Goal: Task Accomplishment & Management: Manage account settings

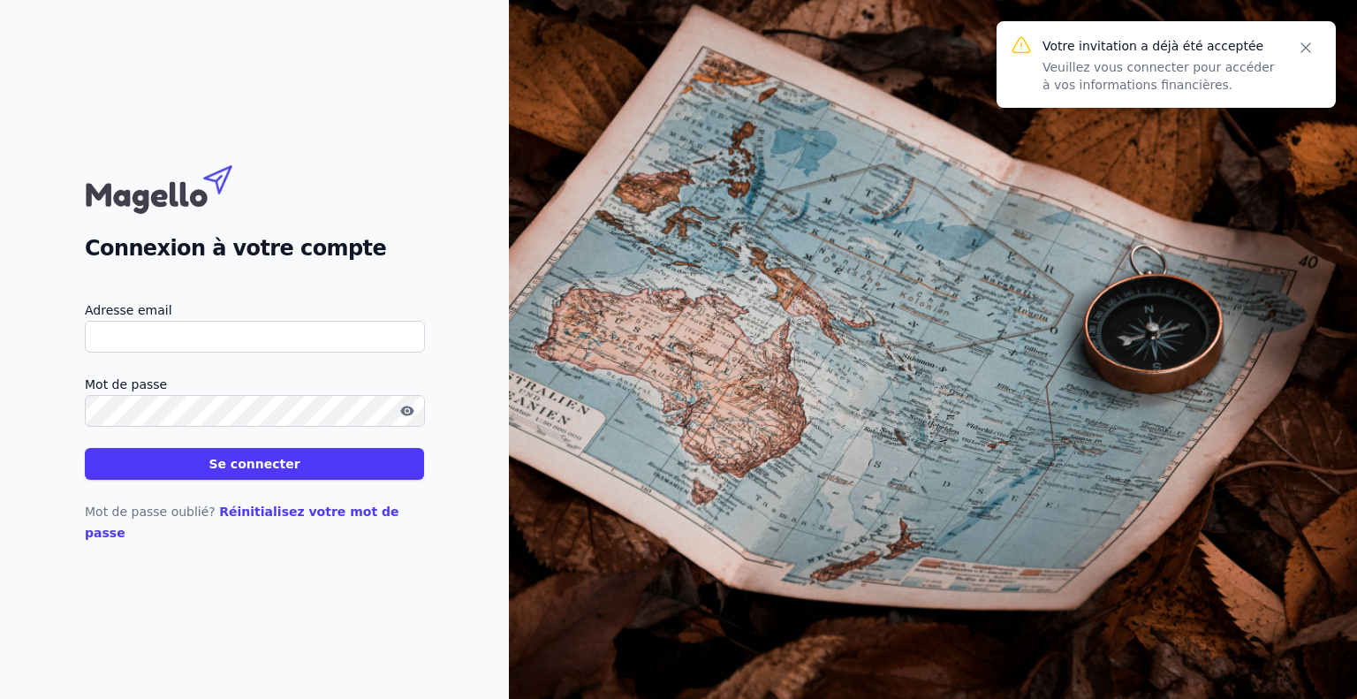
click at [234, 349] on input "Adresse email" at bounding box center [255, 337] width 340 height 32
type input "[EMAIL_ADDRESS][DOMAIN_NAME]"
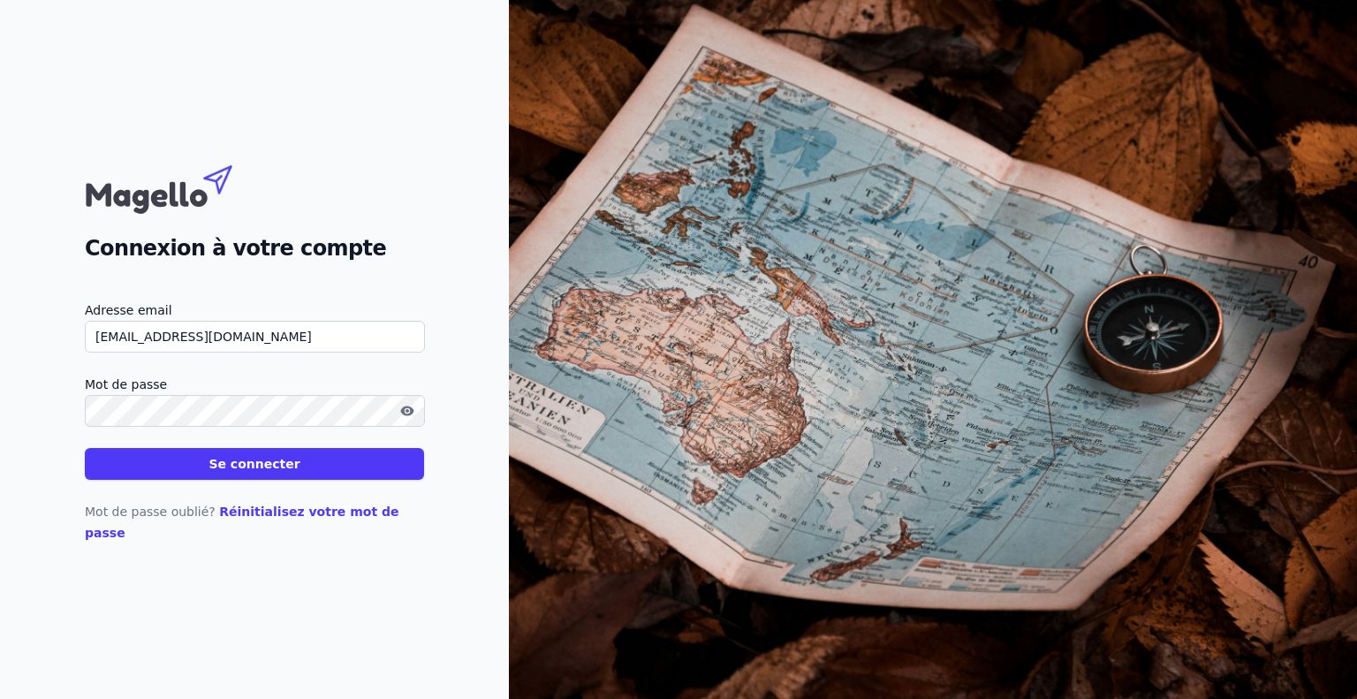
click at [399, 421] on button "button" at bounding box center [407, 410] width 28 height 21
click at [343, 469] on button "Se connecter" at bounding box center [254, 464] width 339 height 32
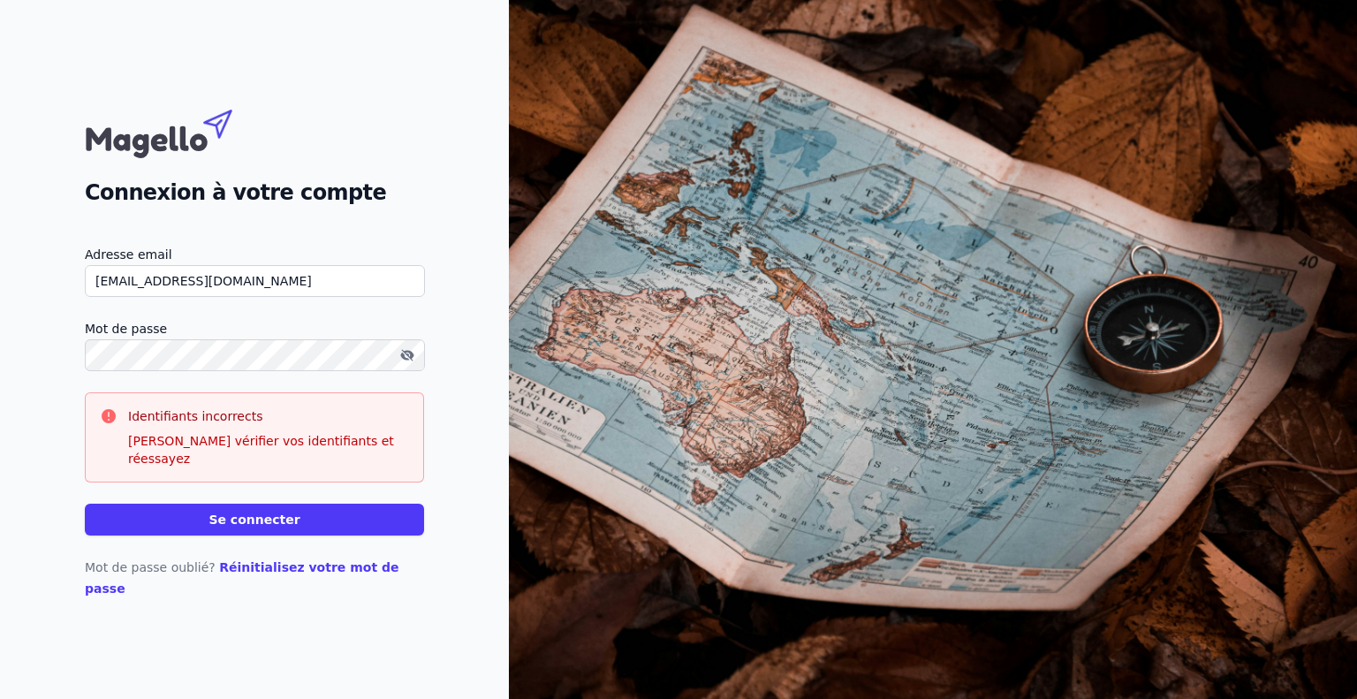
click at [85, 504] on button "Se connecter" at bounding box center [254, 520] width 339 height 32
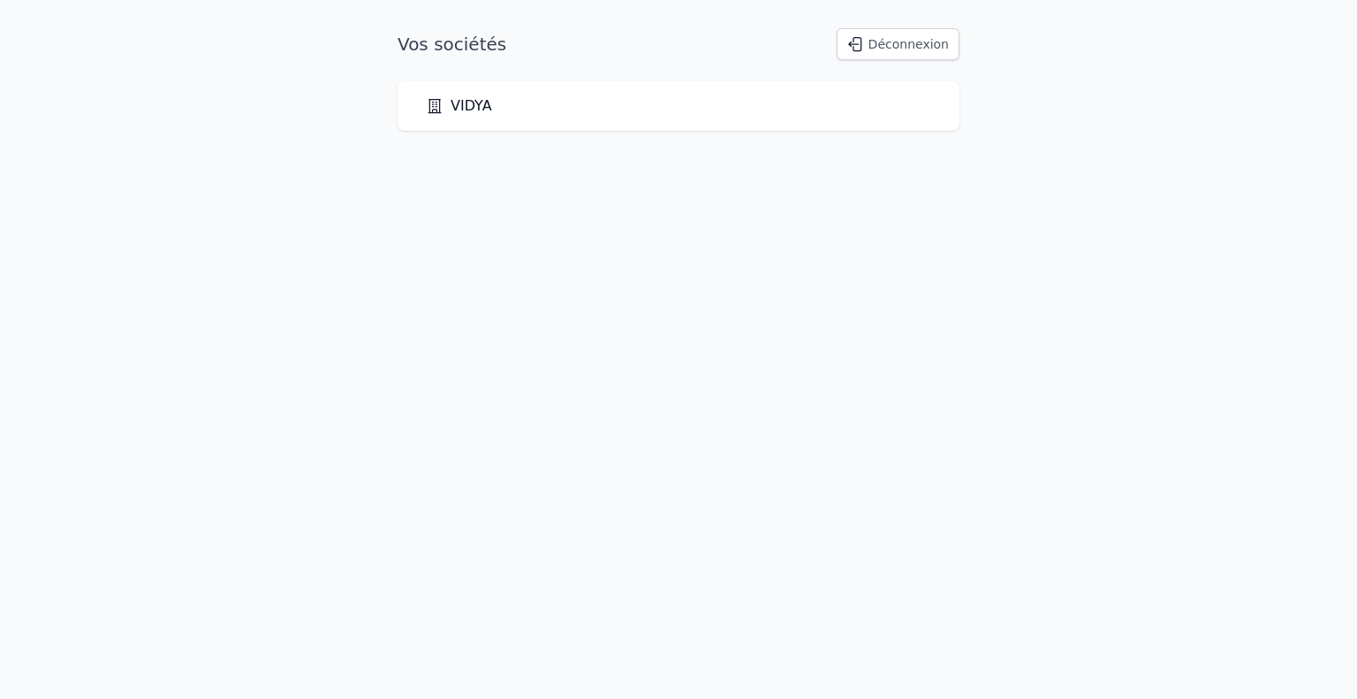
click at [778, 118] on div "VIDYA" at bounding box center [679, 105] width 562 height 49
click at [481, 112] on link "VIDYA" at bounding box center [459, 105] width 66 height 21
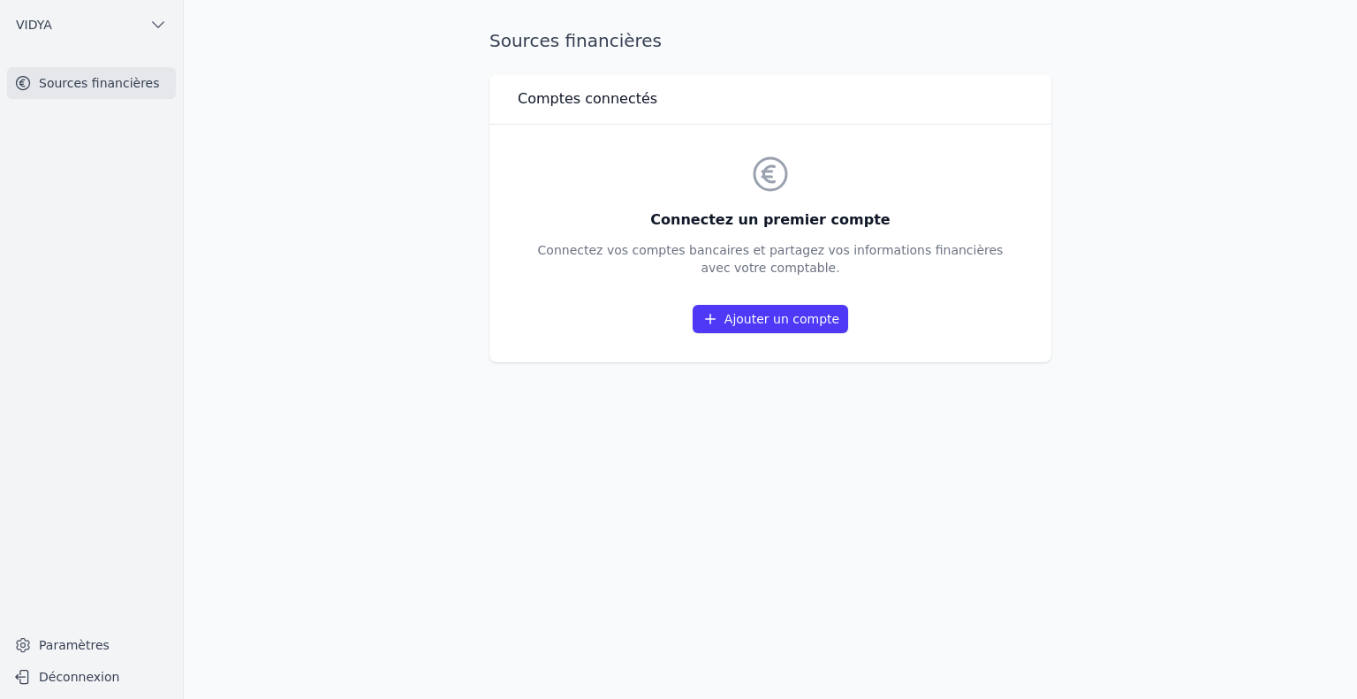
click at [769, 323] on link "Ajouter un compte" at bounding box center [771, 319] width 156 height 28
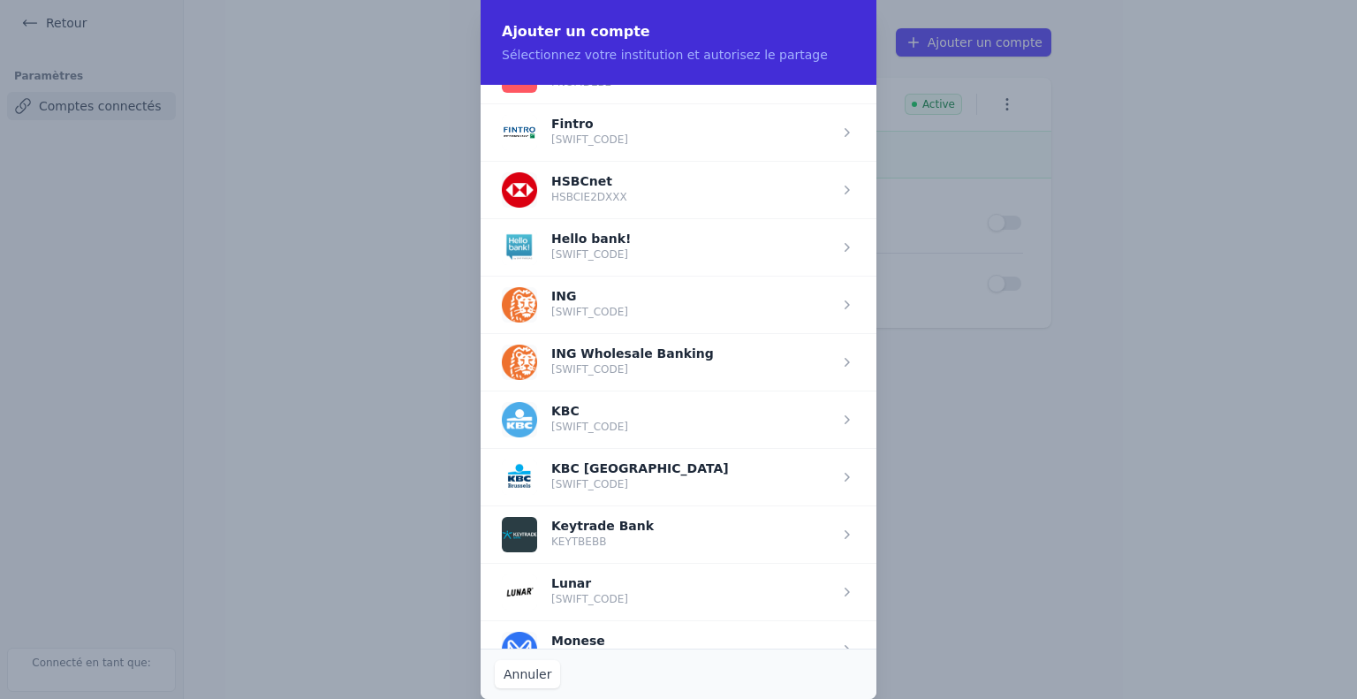
scroll to position [1249, 0]
click at [641, 459] on span "button" at bounding box center [679, 474] width 396 height 57
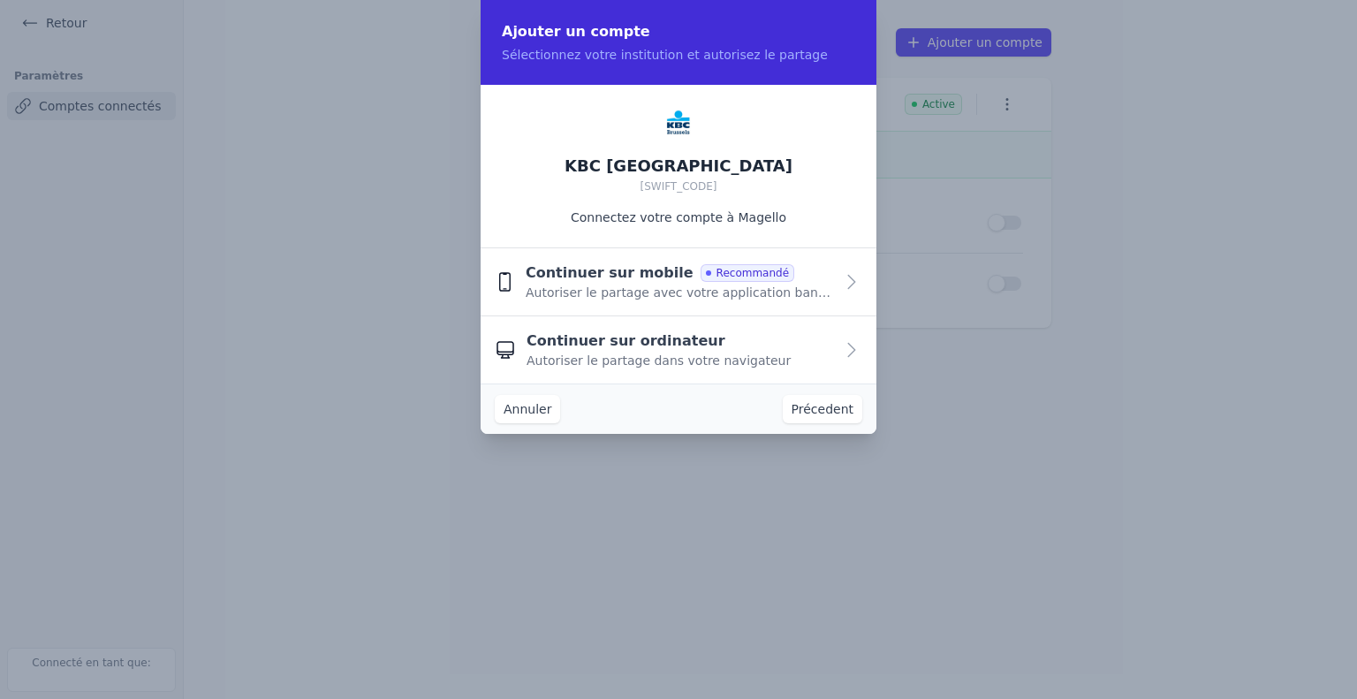
scroll to position [0, 0]
click at [703, 360] on span "Autoriser le partage dans votre navigateur" at bounding box center [659, 361] width 264 height 18
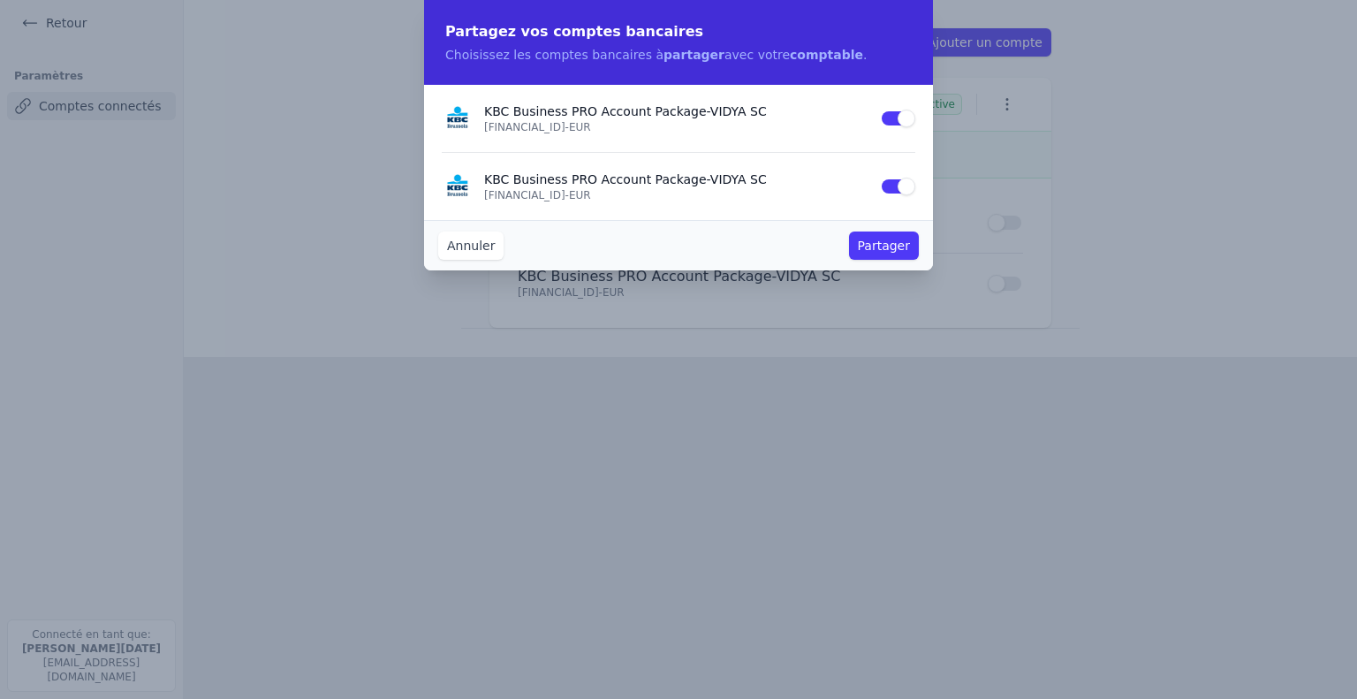
click at [910, 247] on button "Partager" at bounding box center [884, 246] width 70 height 28
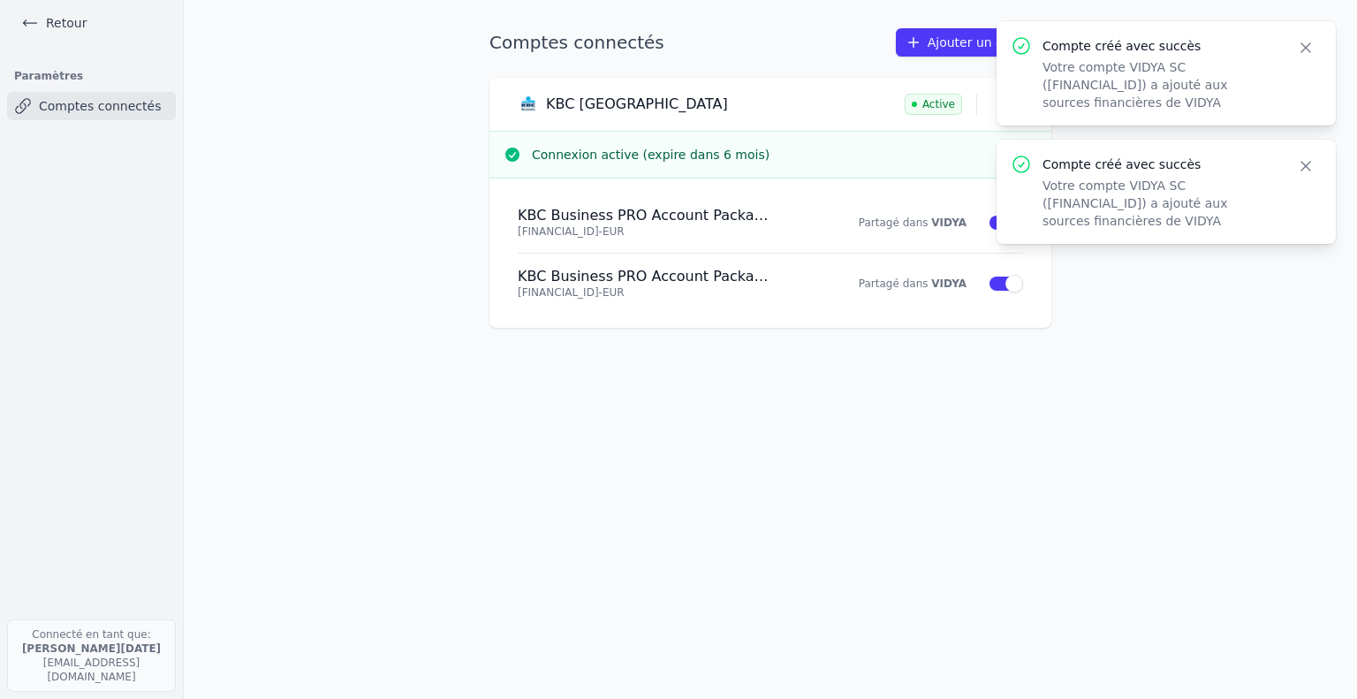
click at [934, 41] on link "Ajouter un compte" at bounding box center [974, 42] width 156 height 28
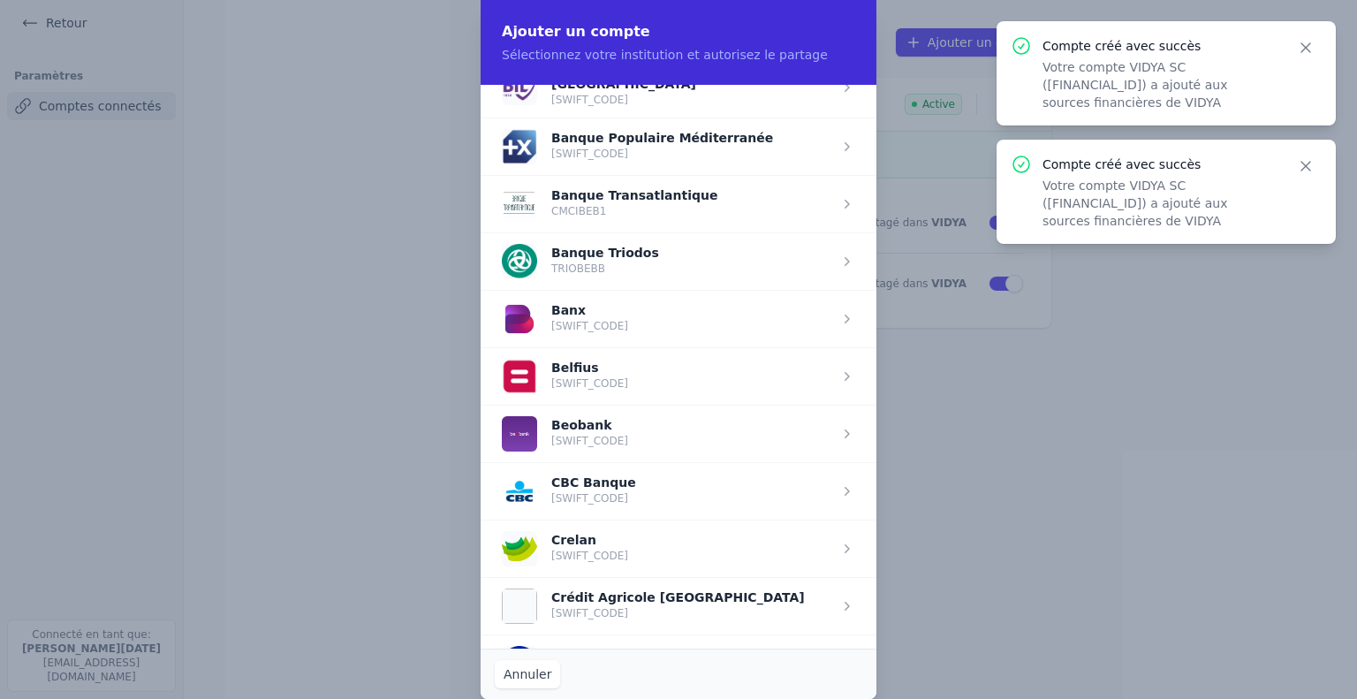
scroll to position [495, 0]
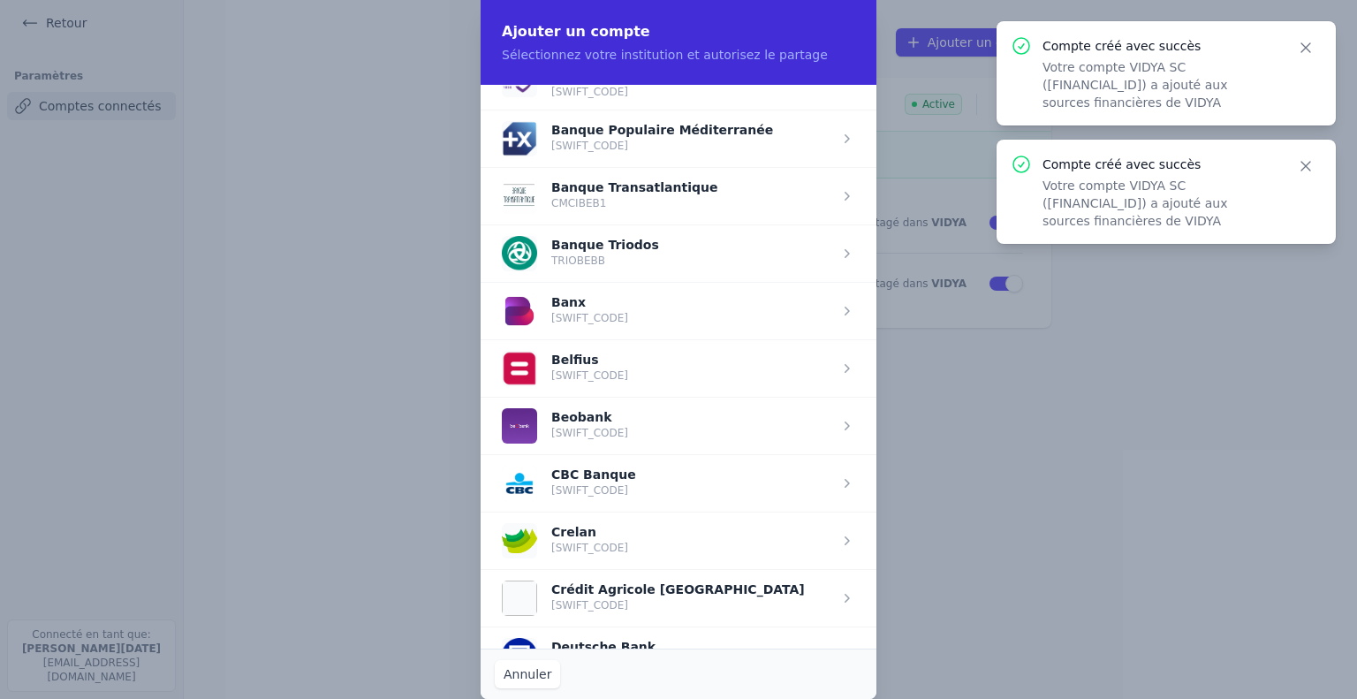
click at [618, 364] on span "button" at bounding box center [679, 367] width 396 height 57
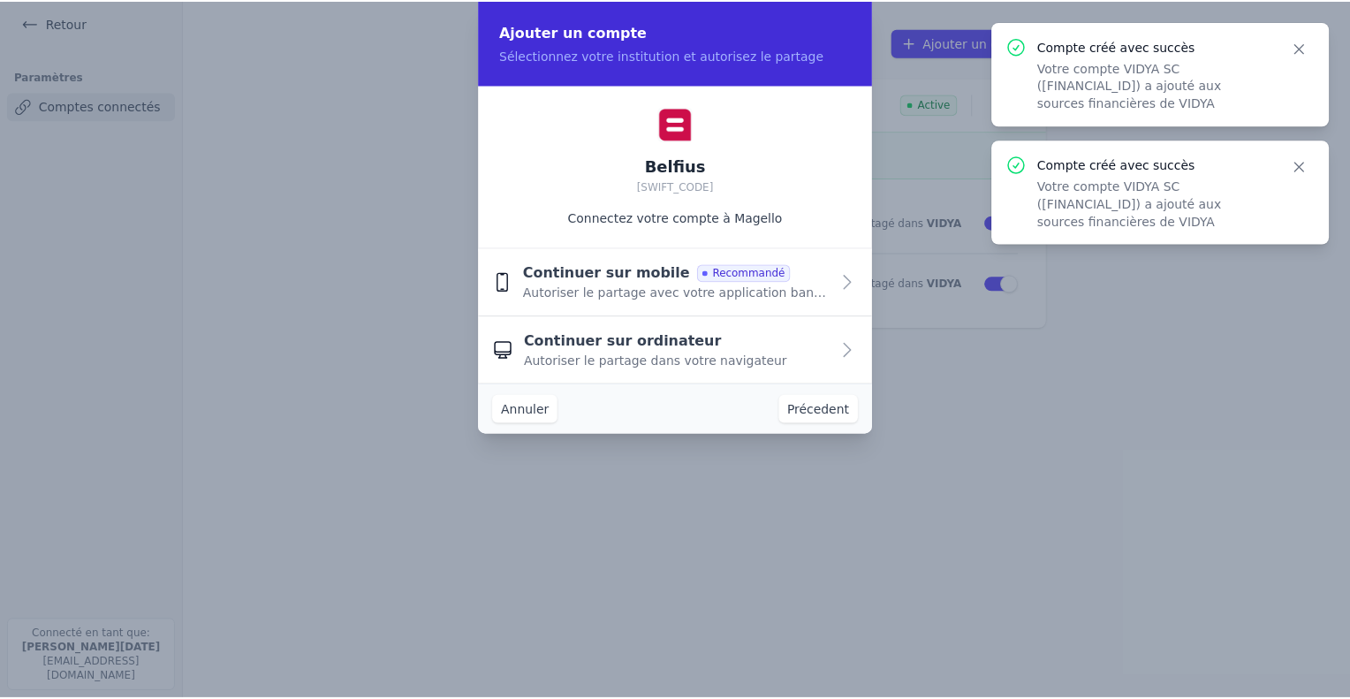
scroll to position [0, 0]
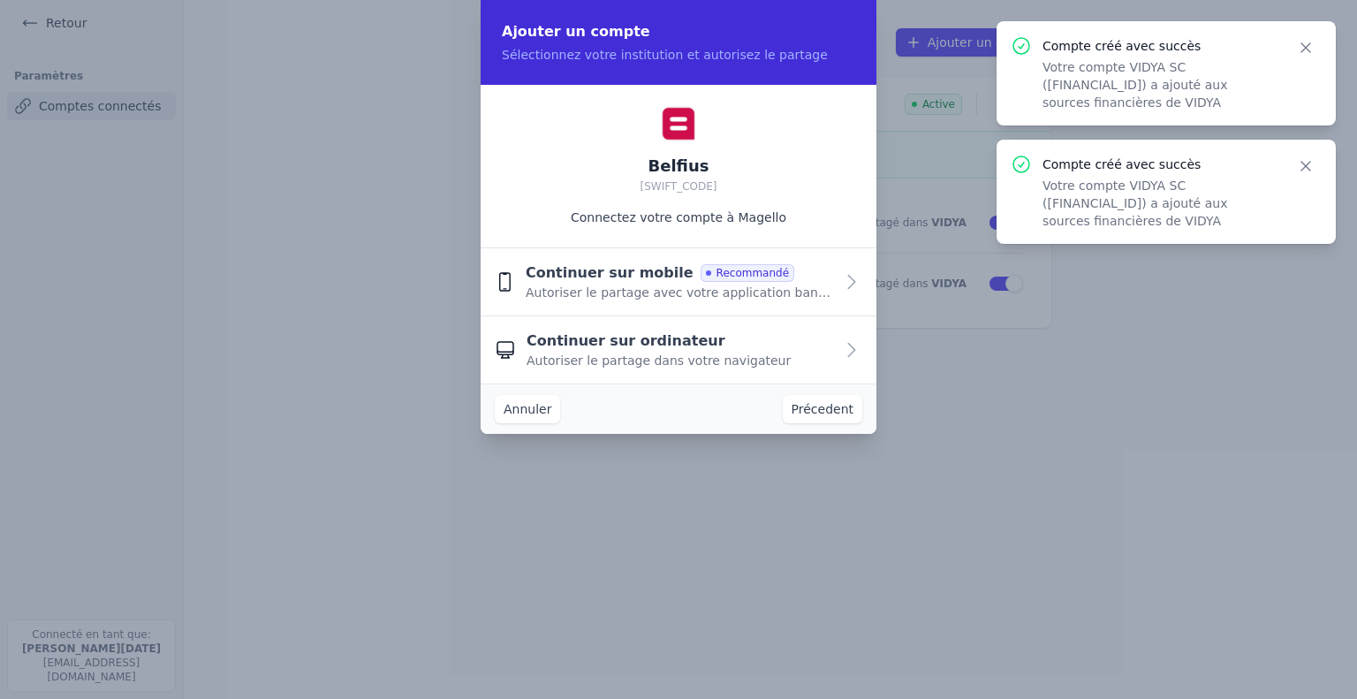
click at [693, 361] on span "Autoriser le partage dans votre navigateur" at bounding box center [659, 361] width 264 height 18
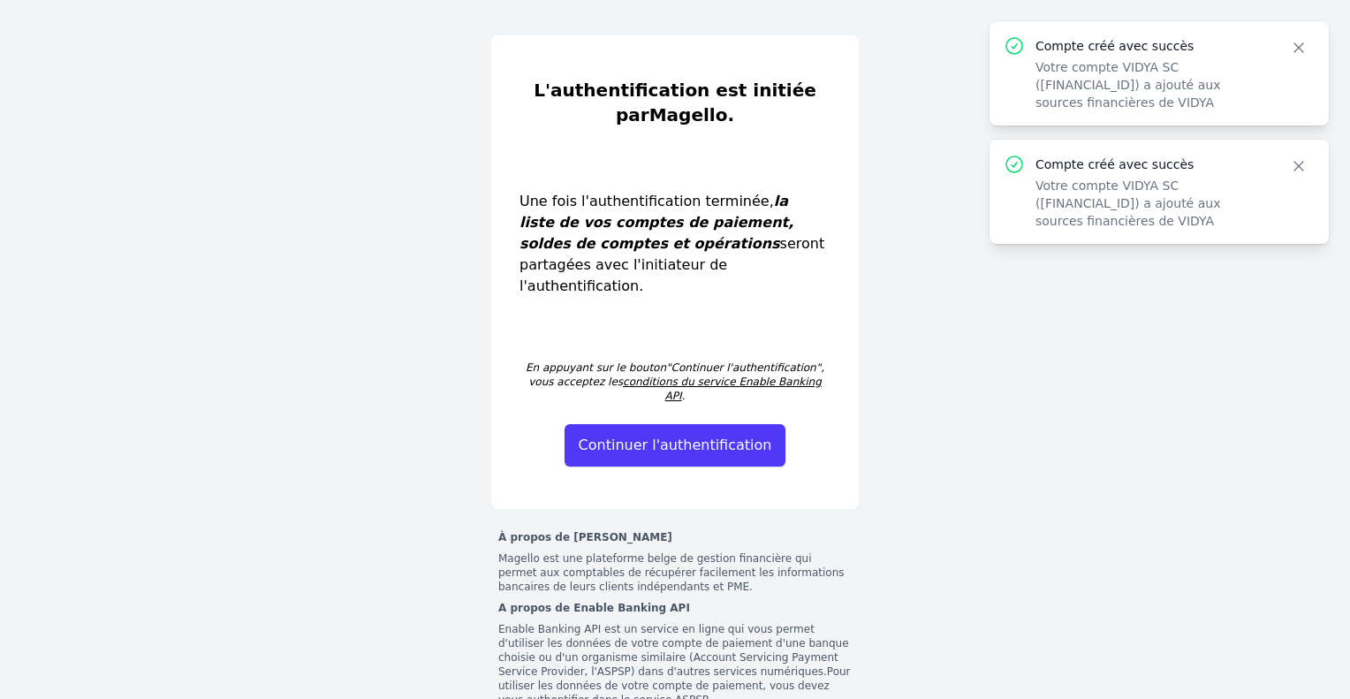
click at [672, 424] on button "Continuer l'authentification" at bounding box center [676, 445] width 222 height 42
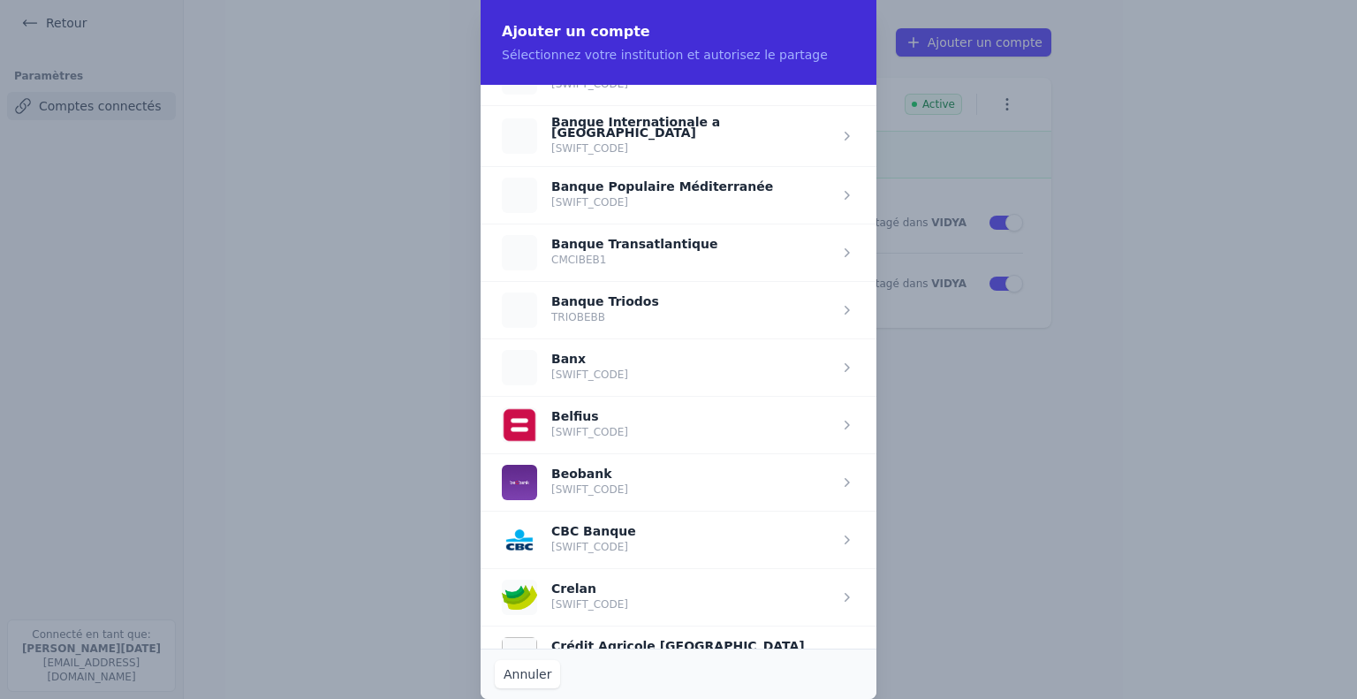
scroll to position [442, 0]
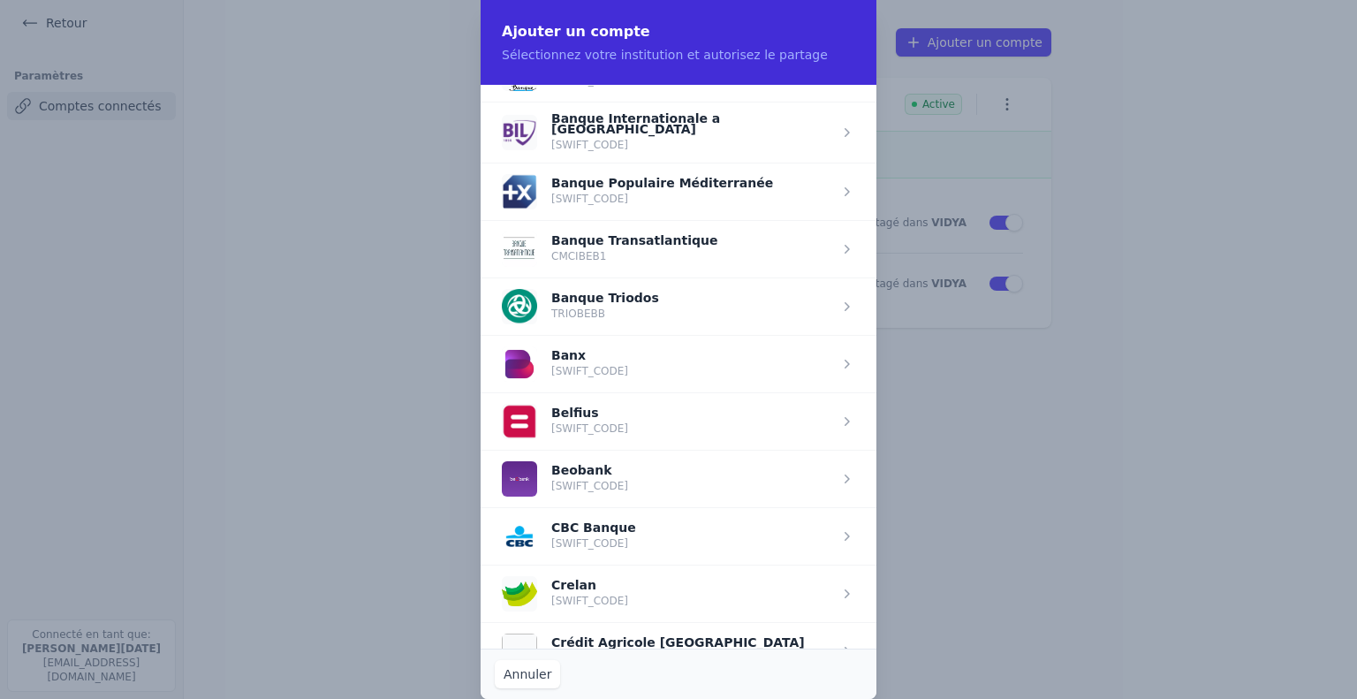
click at [695, 411] on span "button" at bounding box center [679, 420] width 396 height 57
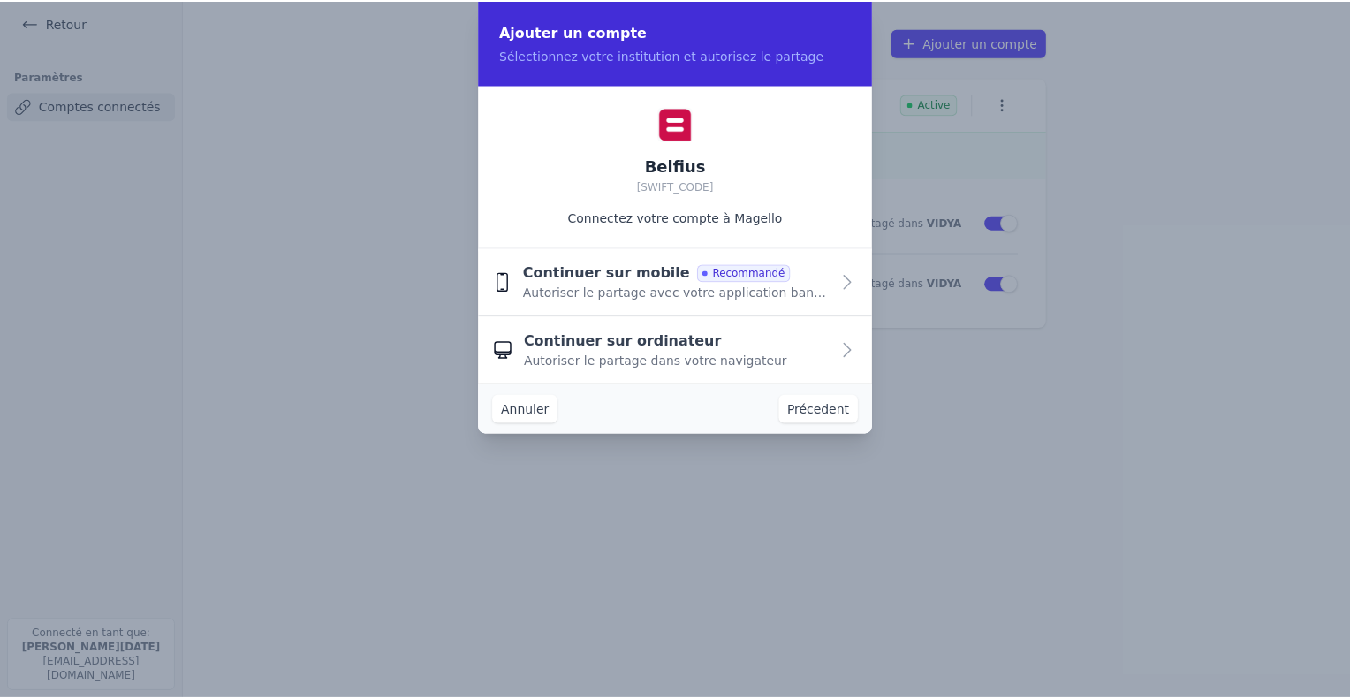
scroll to position [0, 0]
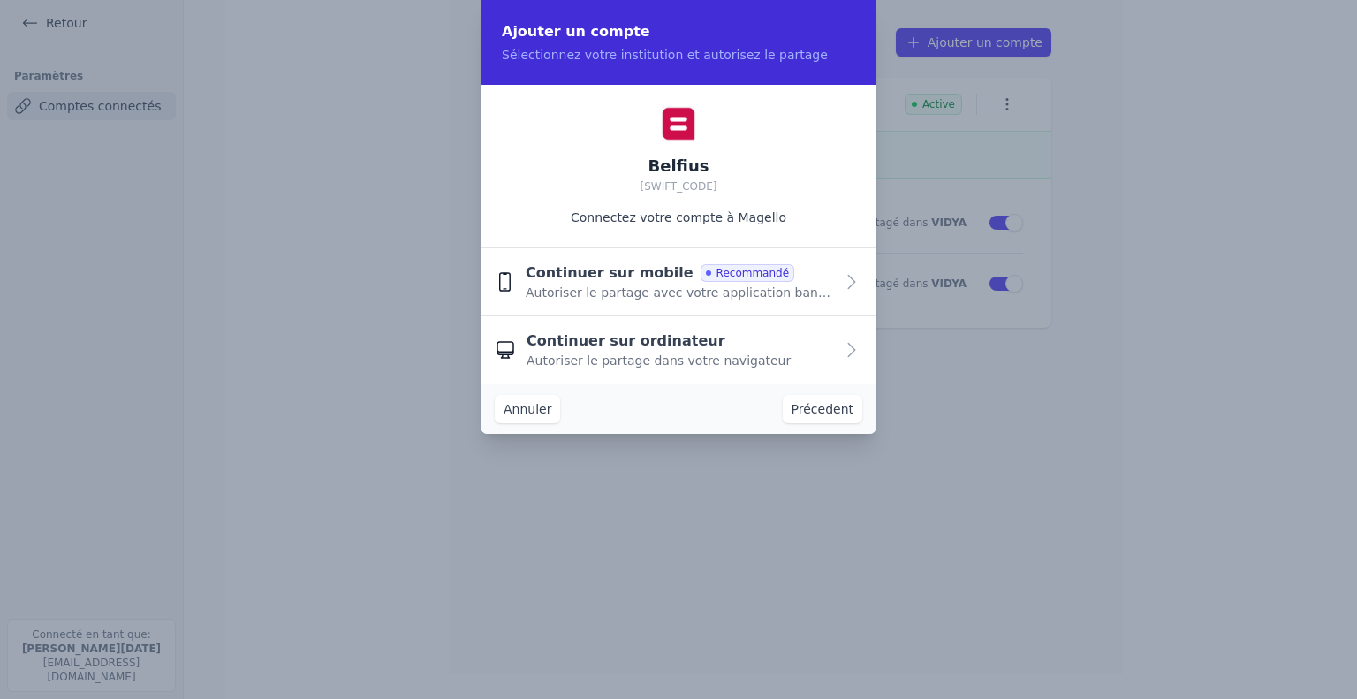
click at [725, 367] on span "Autoriser le partage dans votre navigateur" at bounding box center [659, 361] width 264 height 18
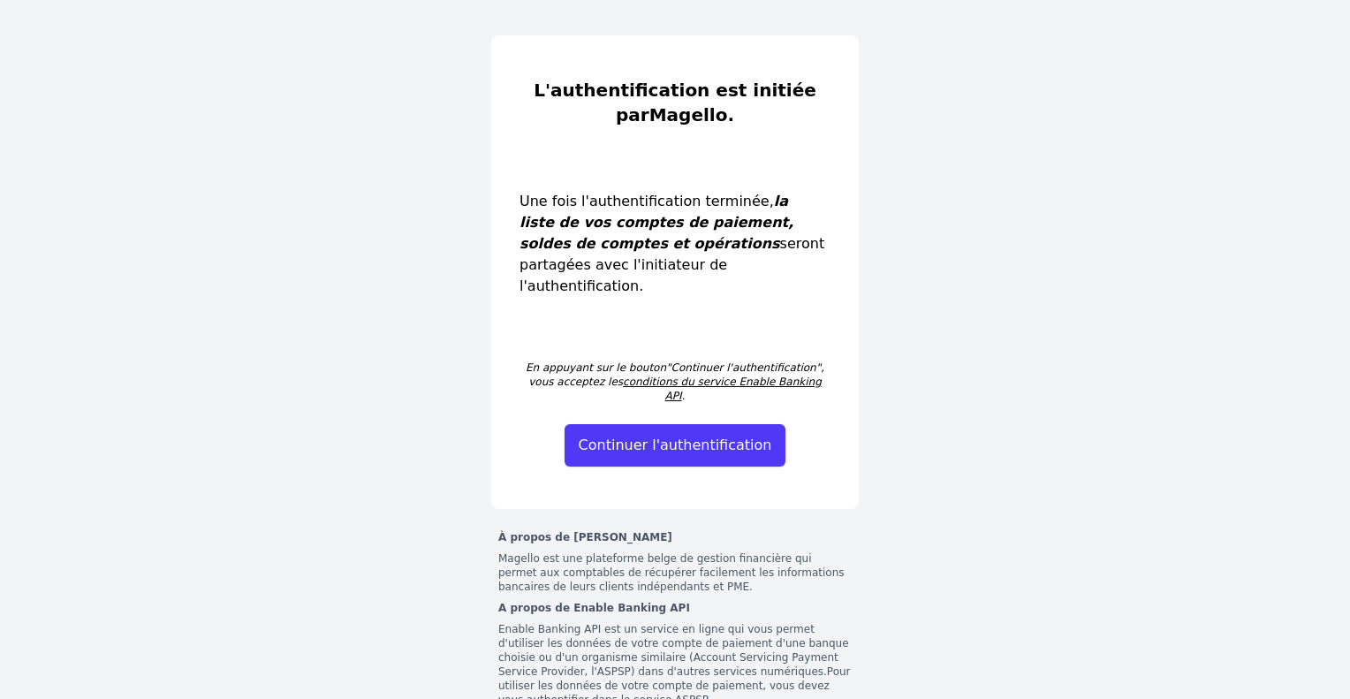
click at [722, 424] on button "Continuer l'authentification" at bounding box center [676, 445] width 222 height 42
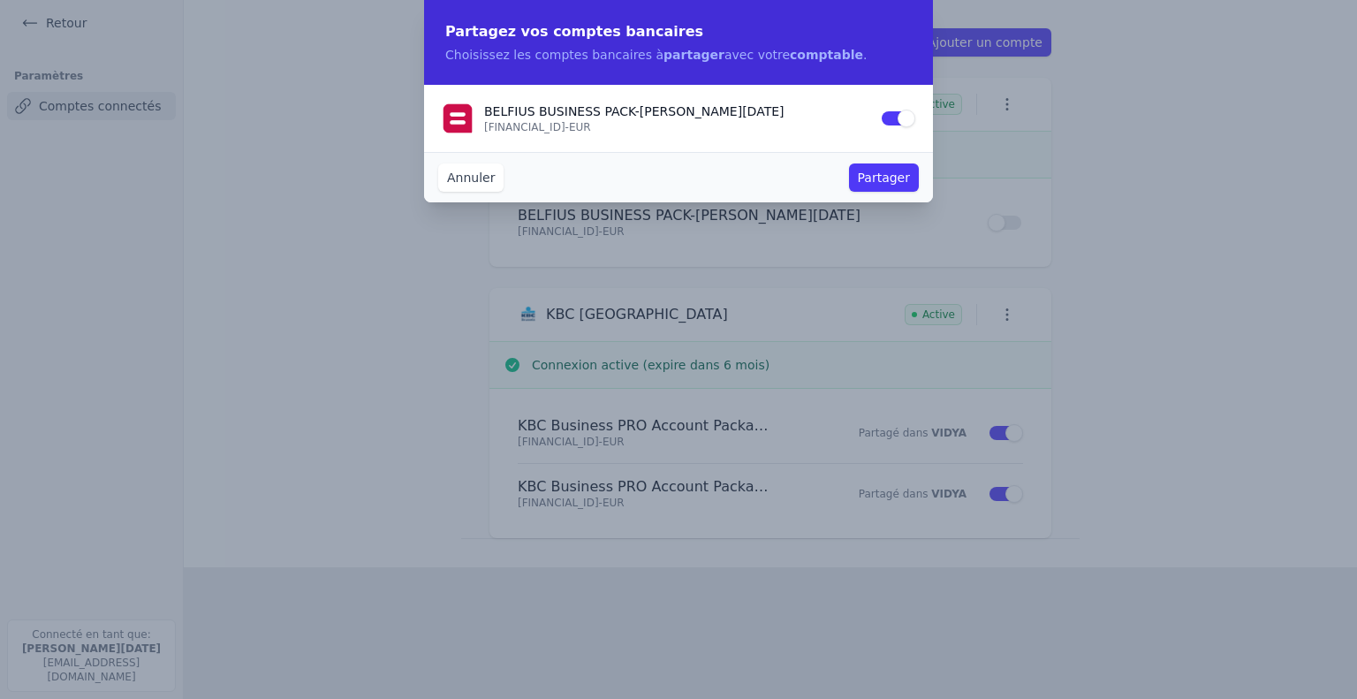
click at [882, 178] on button "Partager" at bounding box center [884, 177] width 70 height 28
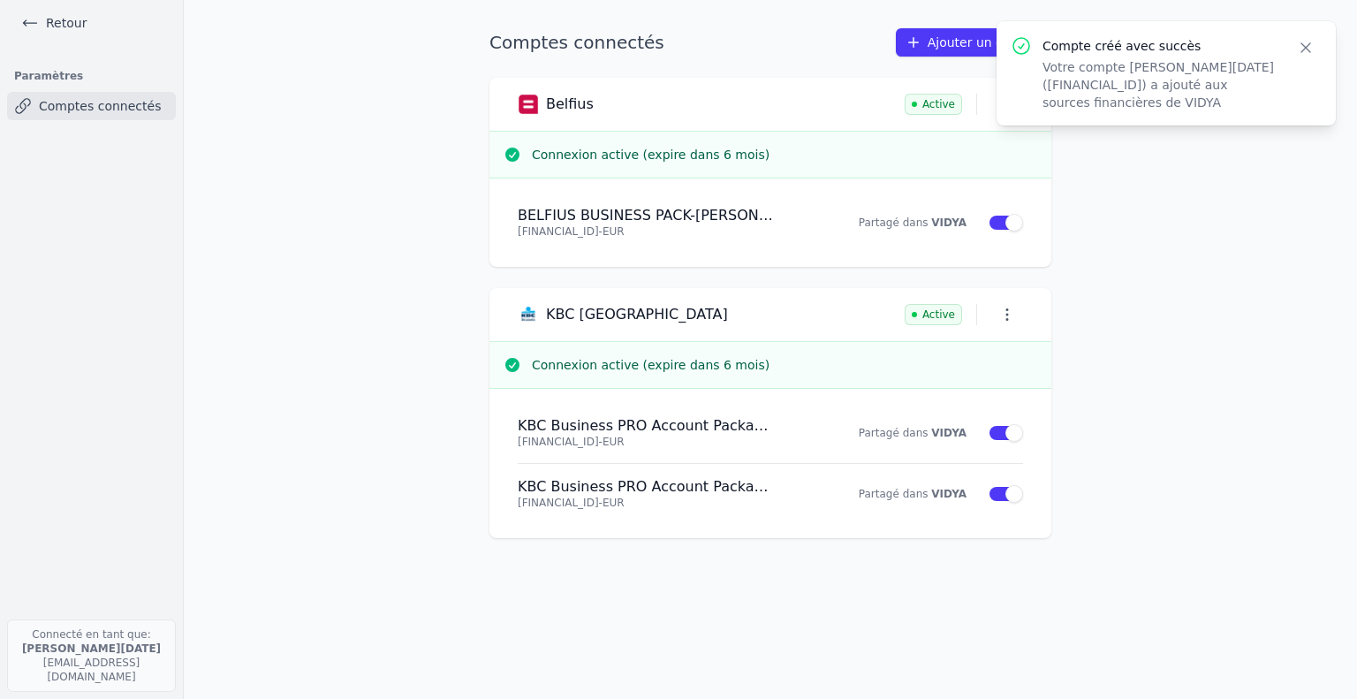
click at [1308, 49] on icon "button" at bounding box center [1306, 47] width 9 height 9
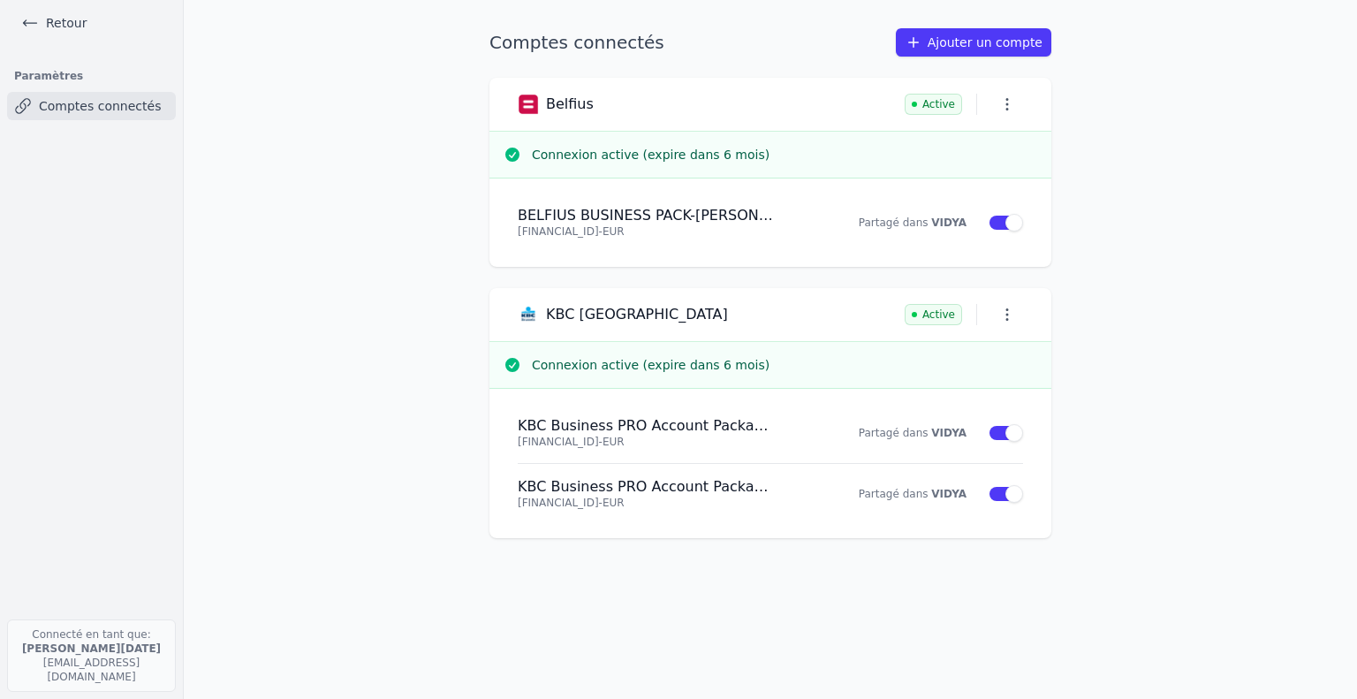
click at [952, 42] on link "Ajouter un compte" at bounding box center [974, 42] width 156 height 28
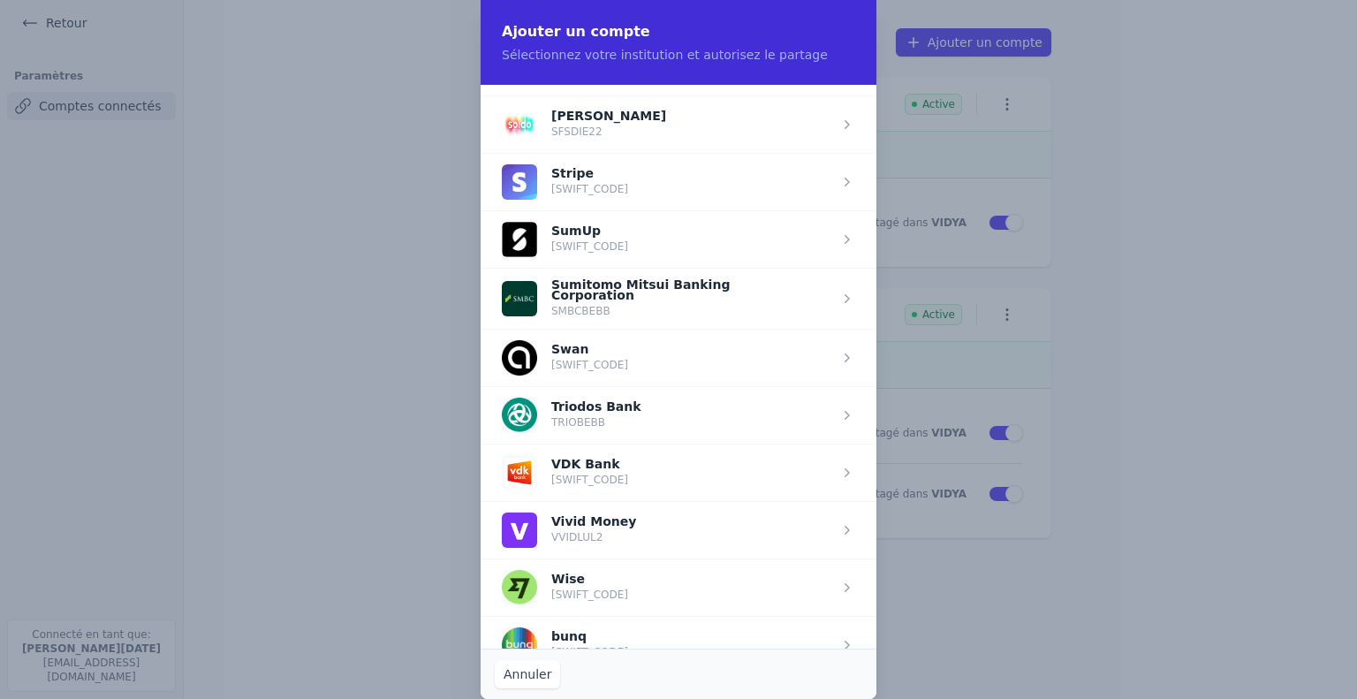
scroll to position [2355, 0]
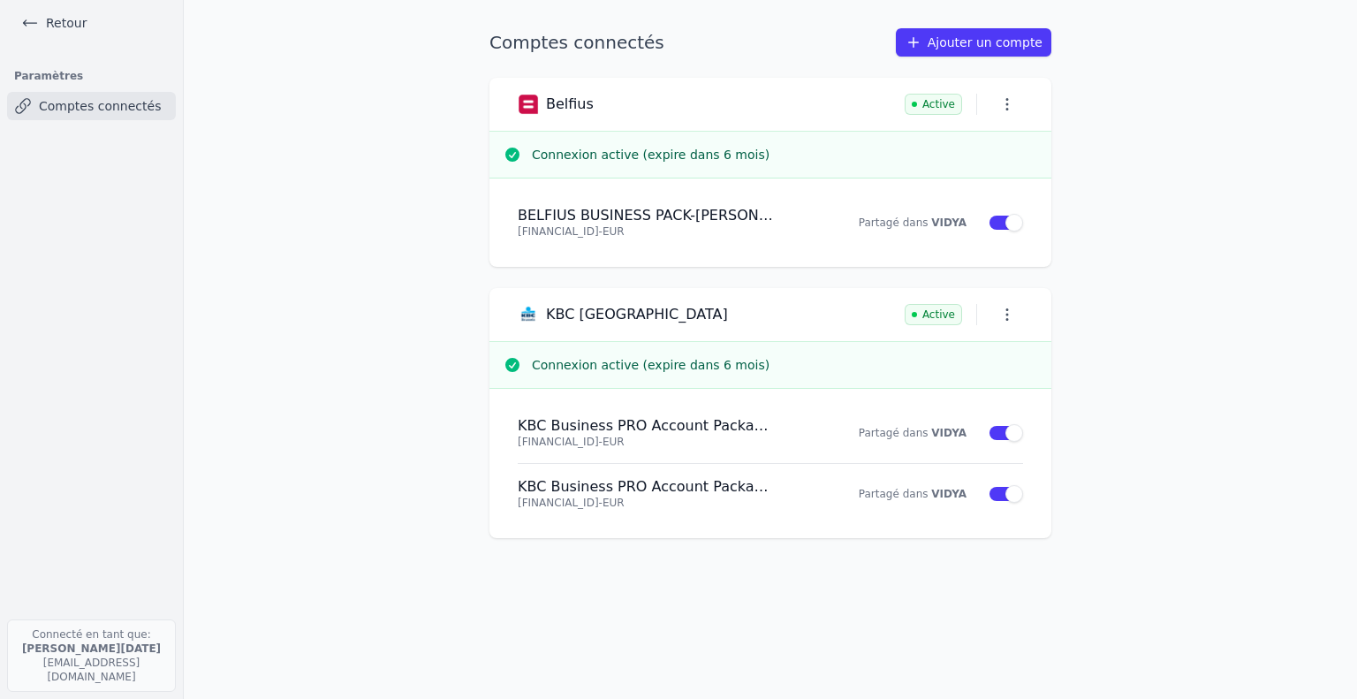
click at [62, 25] on link "Retour" at bounding box center [54, 23] width 80 height 25
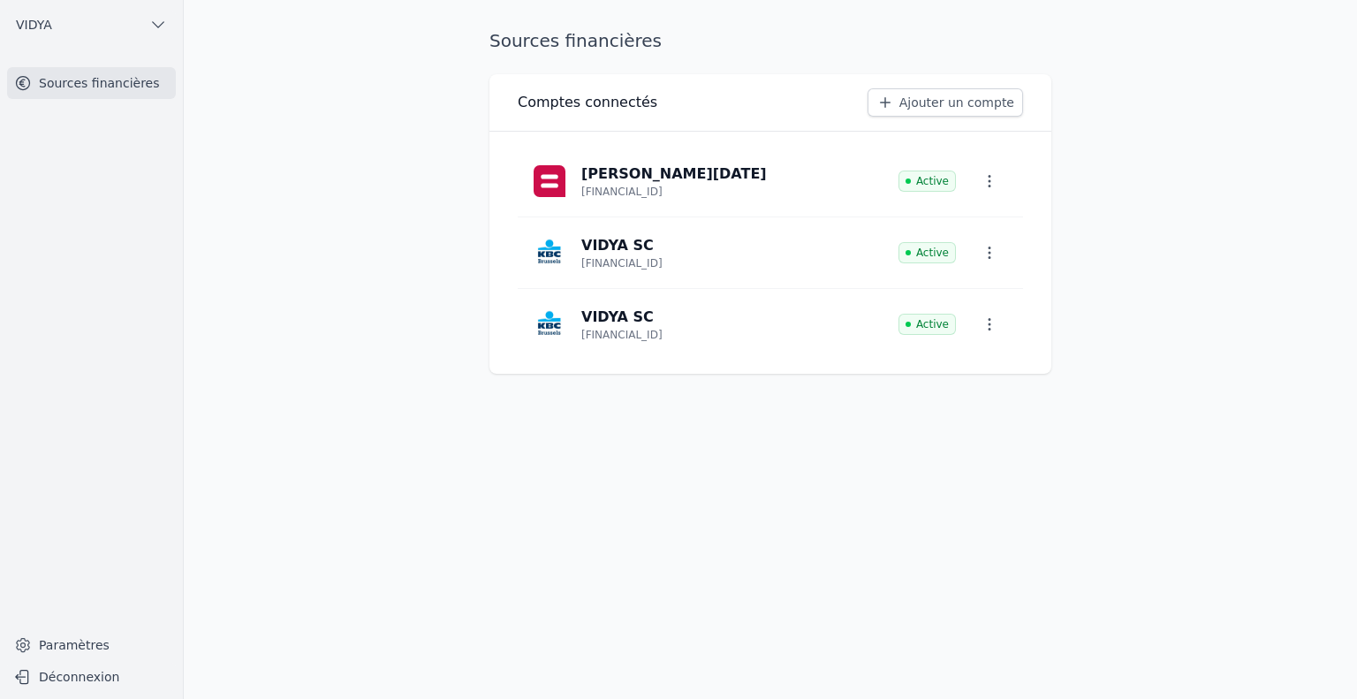
click at [92, 653] on link "Paramètres" at bounding box center [91, 645] width 169 height 28
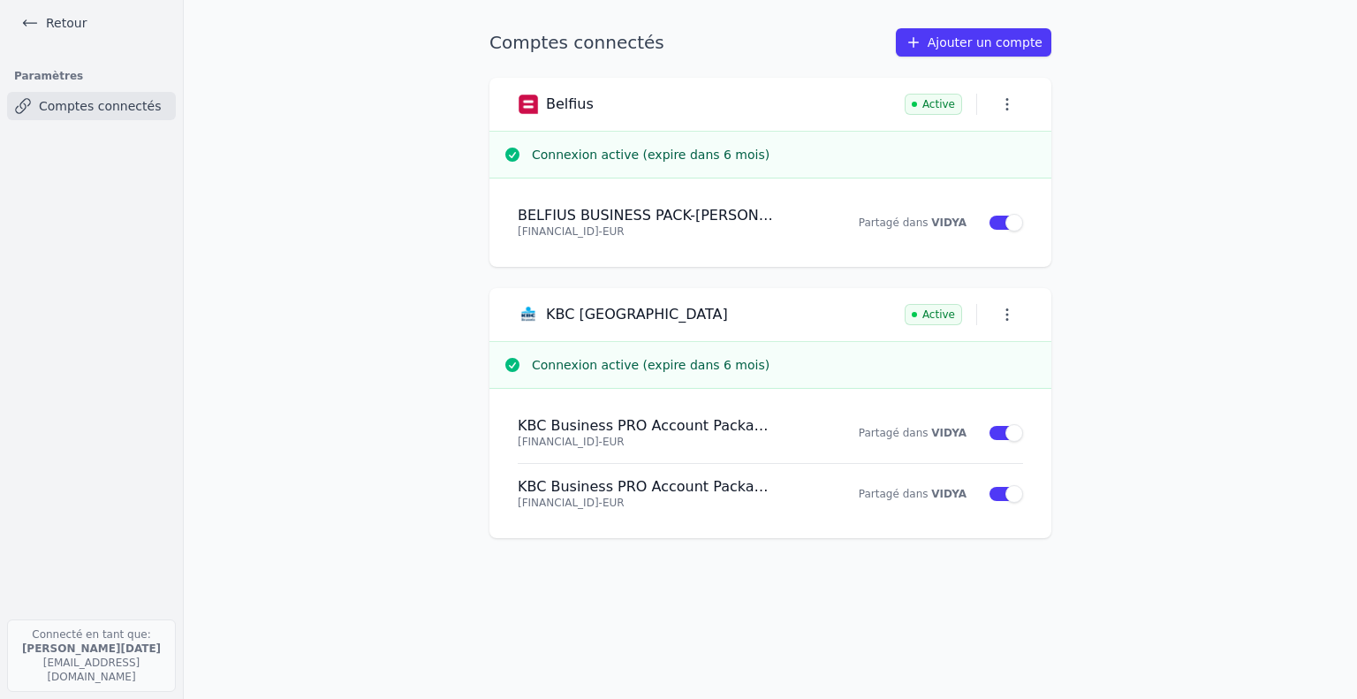
click at [940, 48] on link "Ajouter un compte" at bounding box center [974, 42] width 156 height 28
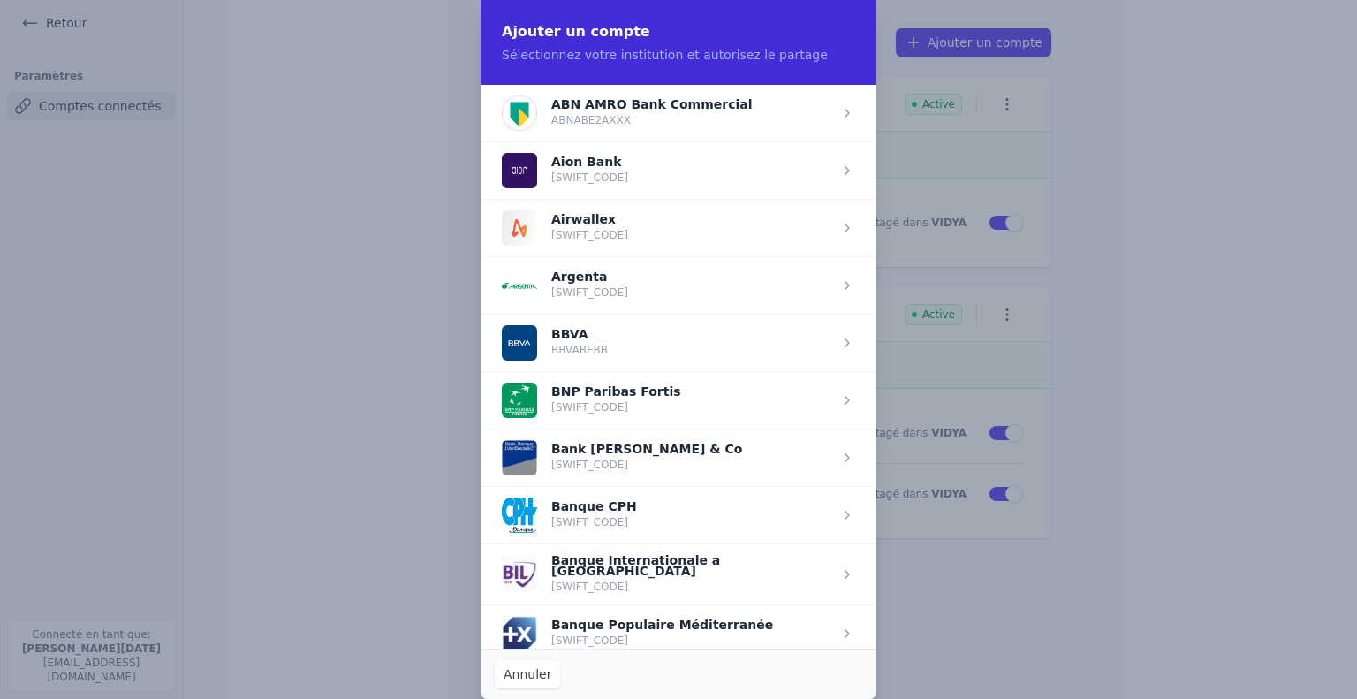
click at [748, 119] on span "button" at bounding box center [679, 112] width 396 height 57
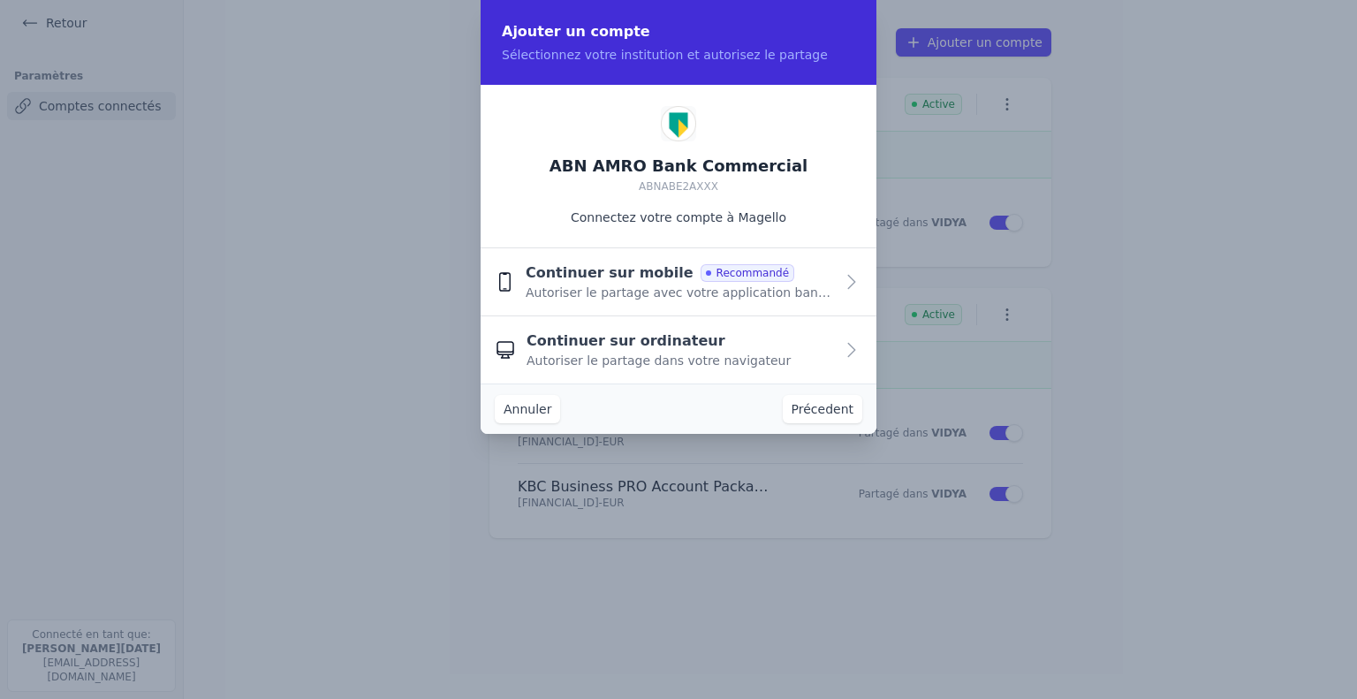
click at [547, 419] on button "Annuler" at bounding box center [527, 409] width 65 height 28
